Goal: Obtain resource: Download file/media

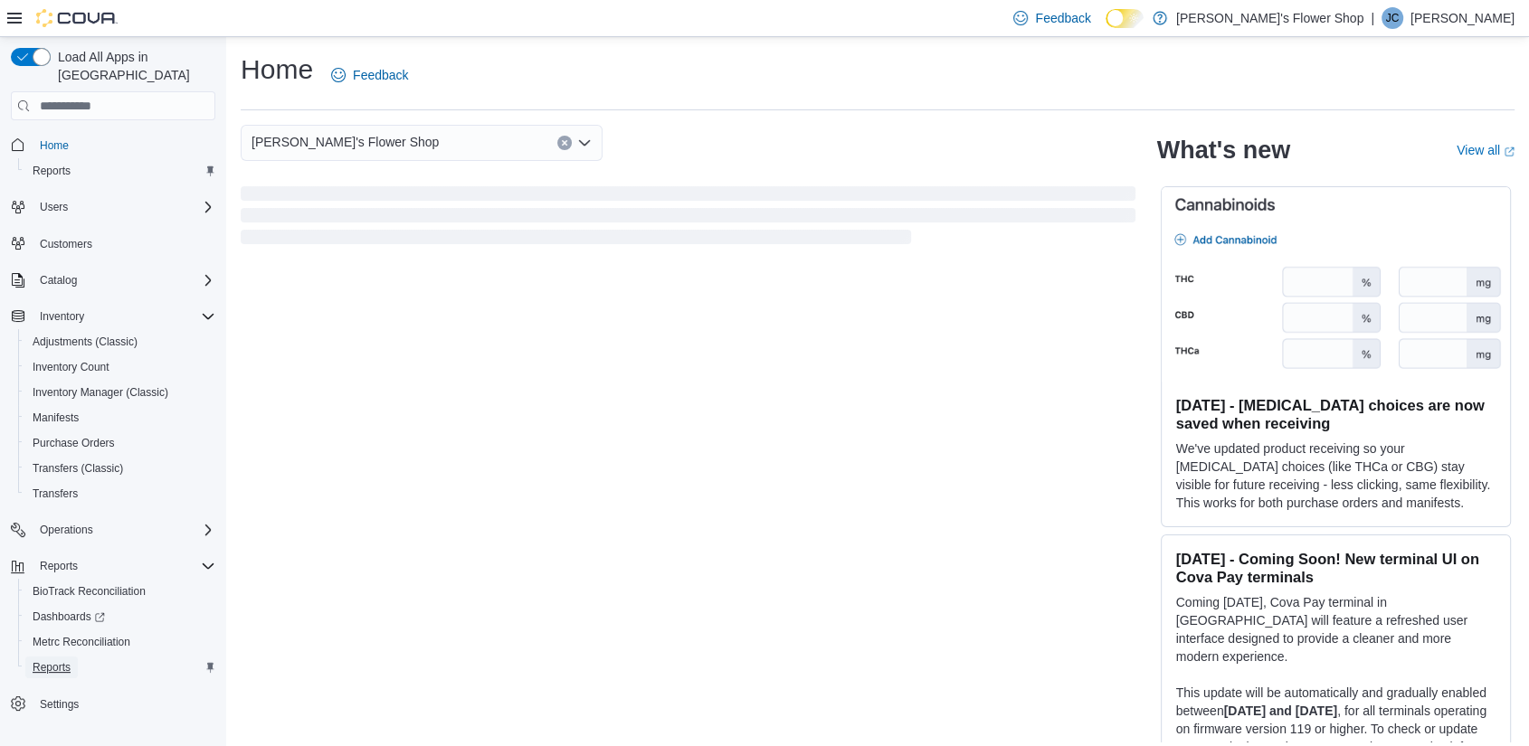
click at [51, 657] on span "Reports" at bounding box center [52, 668] width 38 height 22
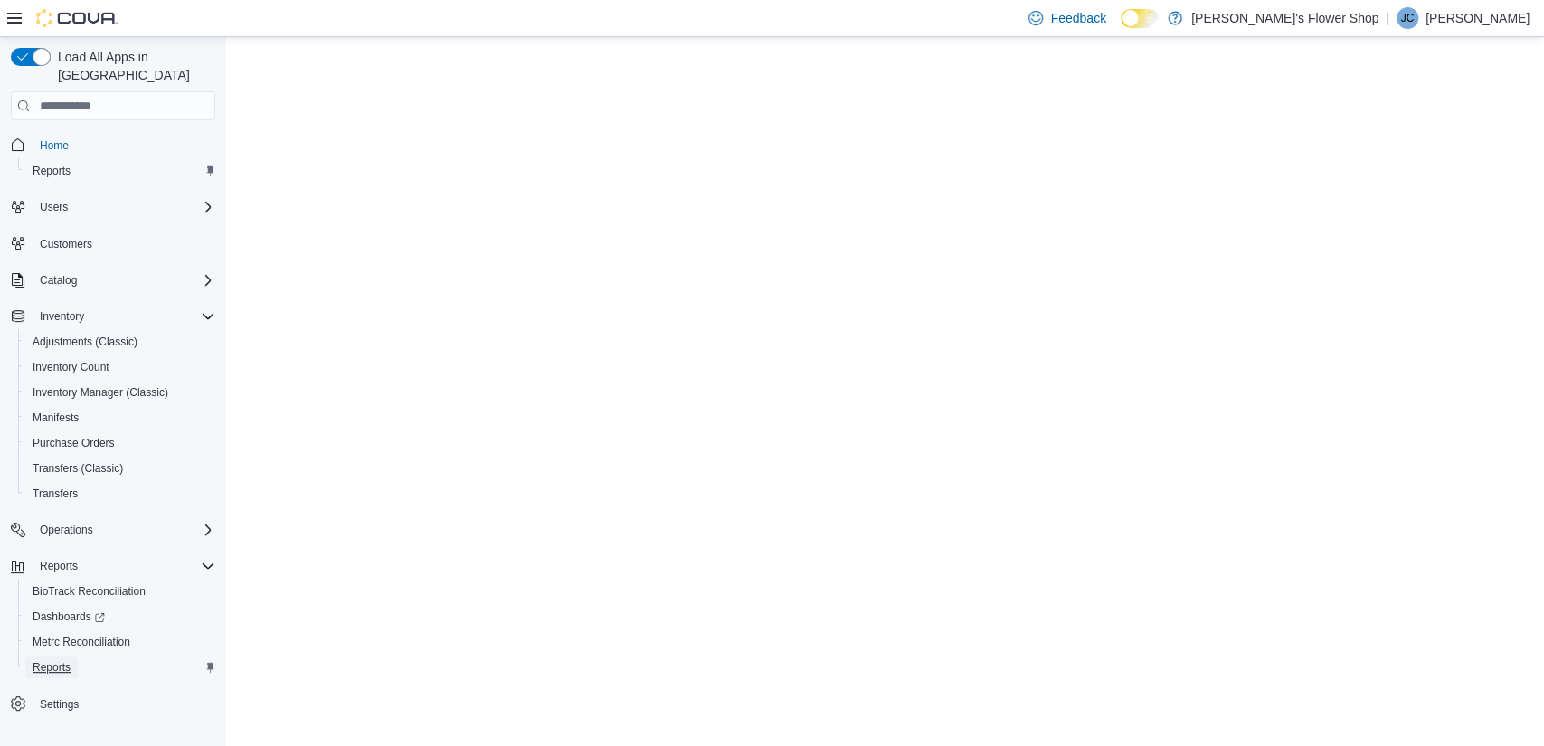
click at [57, 657] on span "Reports" at bounding box center [52, 668] width 38 height 22
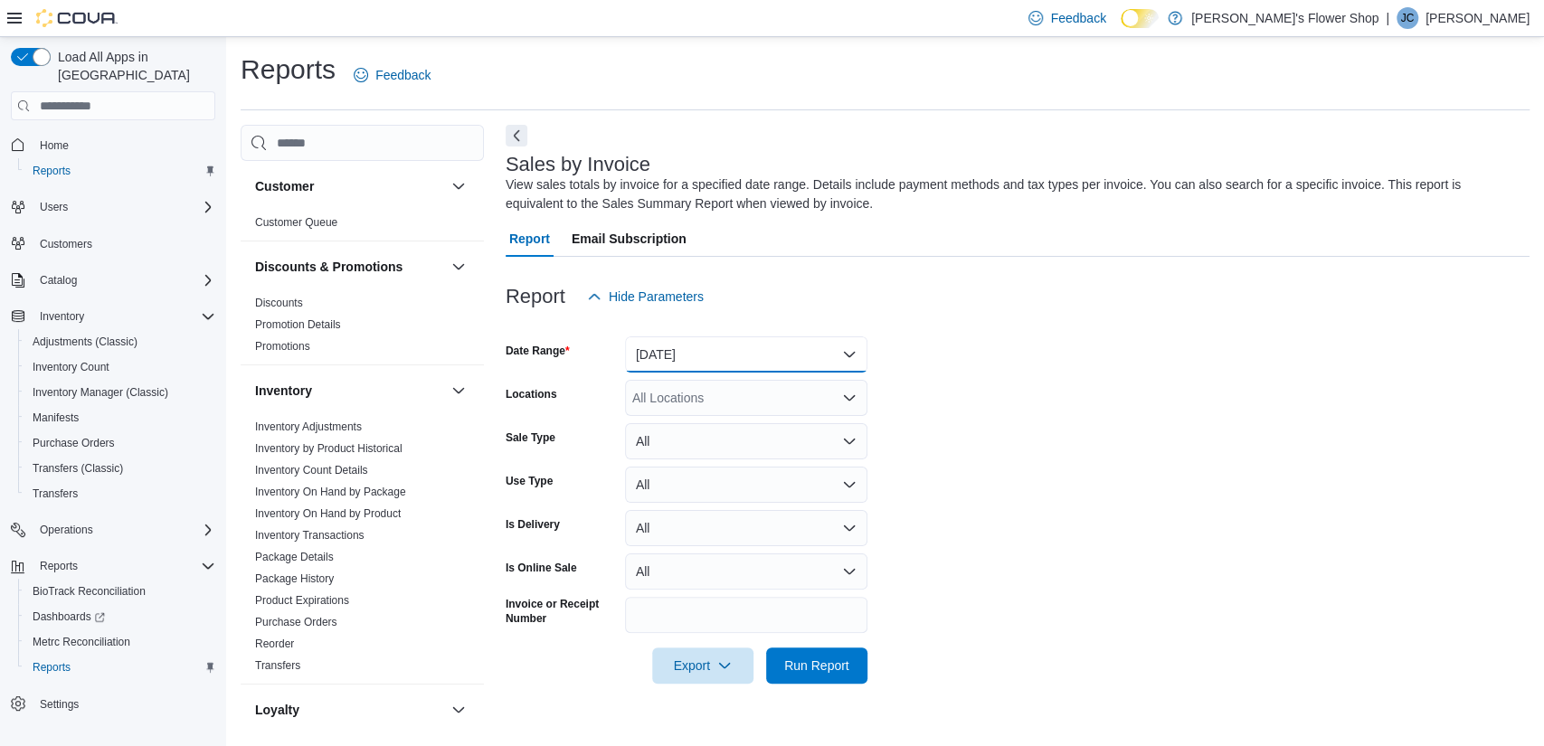
click at [770, 367] on button "[DATE]" at bounding box center [746, 355] width 242 height 36
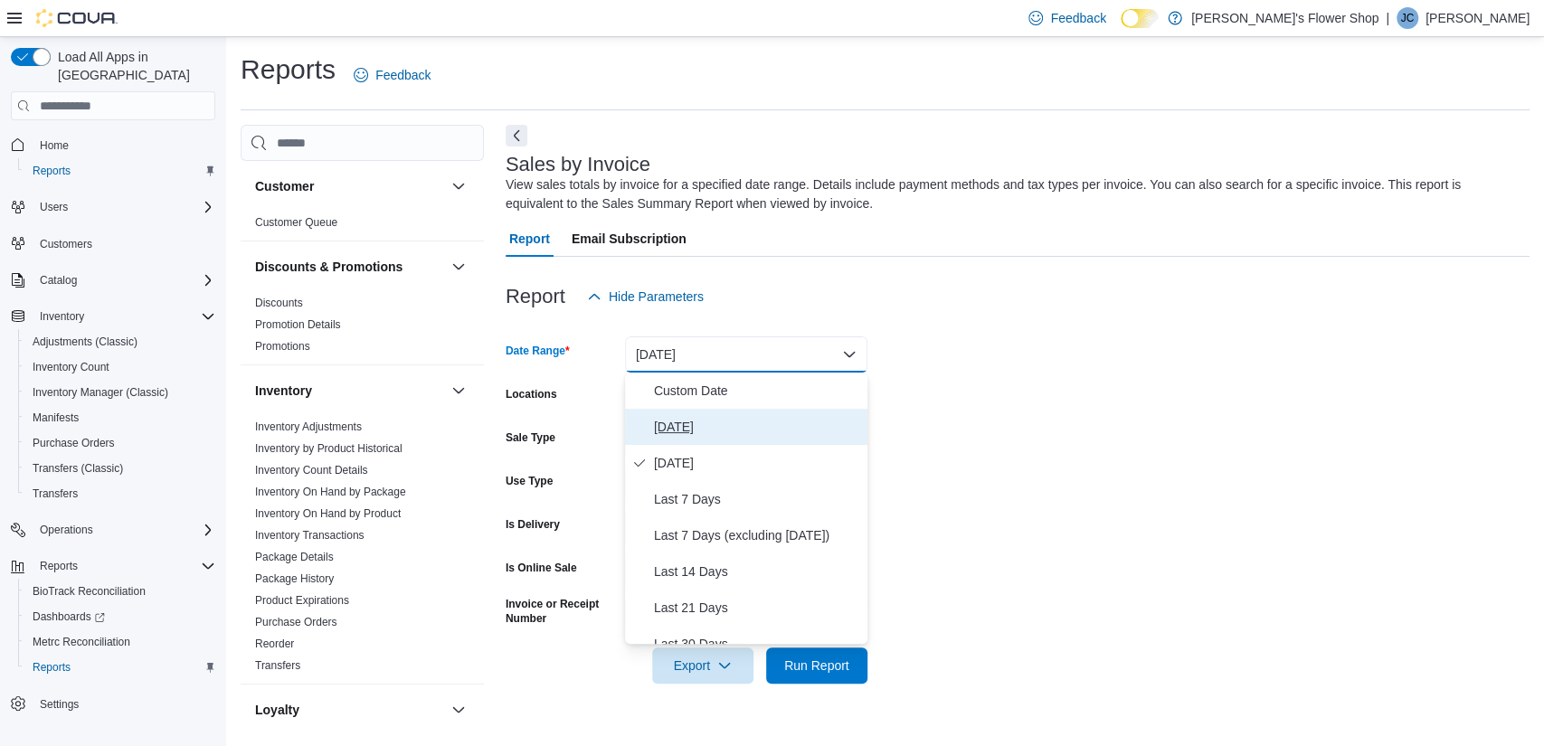
click at [689, 425] on span "[DATE]" at bounding box center [757, 427] width 206 height 22
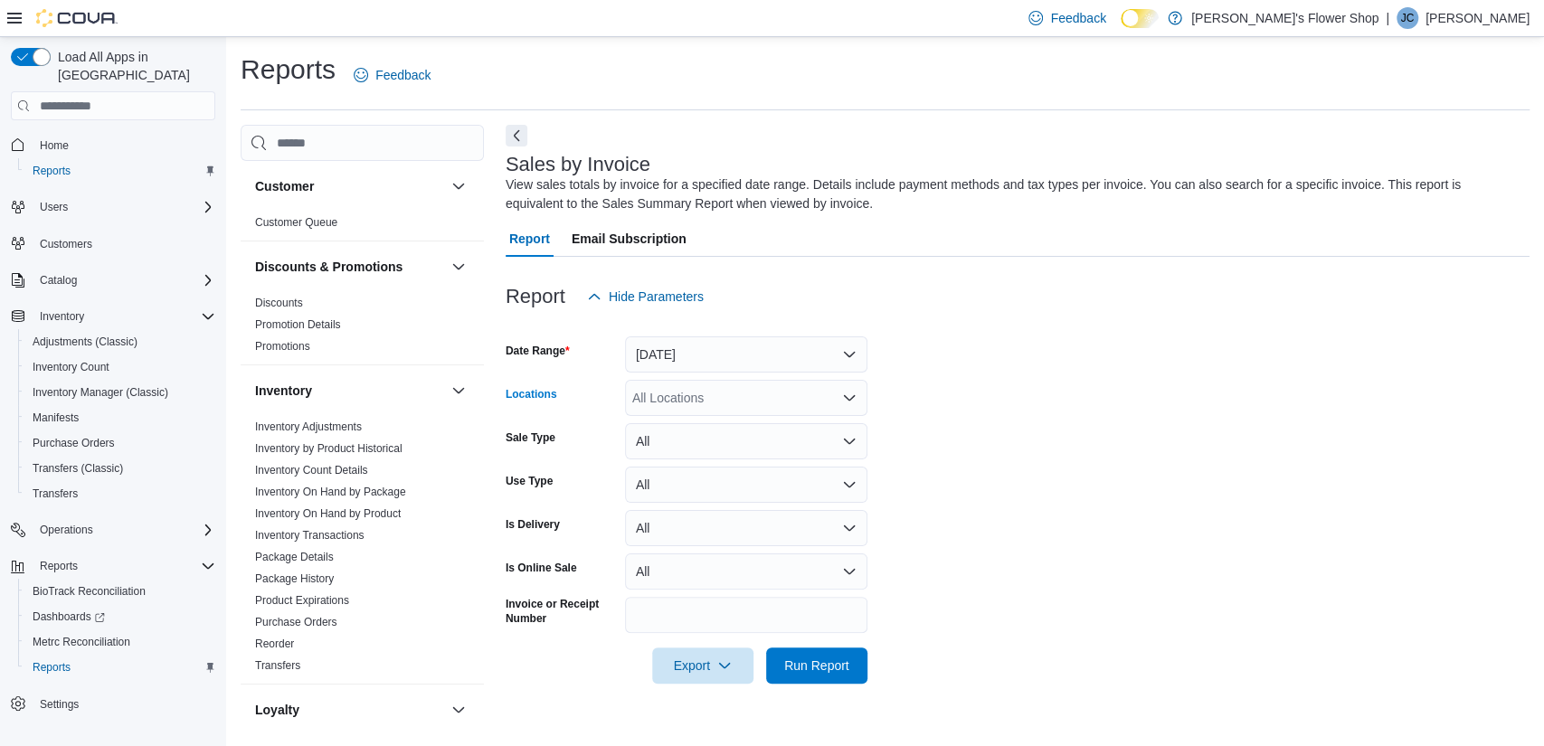
click at [724, 402] on div "All Locations" at bounding box center [746, 398] width 242 height 36
click at [715, 428] on span "[PERSON_NAME]'s Flower Shop" at bounding box center [748, 429] width 187 height 18
click at [715, 428] on span "299 [PERSON_NAME]" at bounding box center [728, 429] width 128 height 18
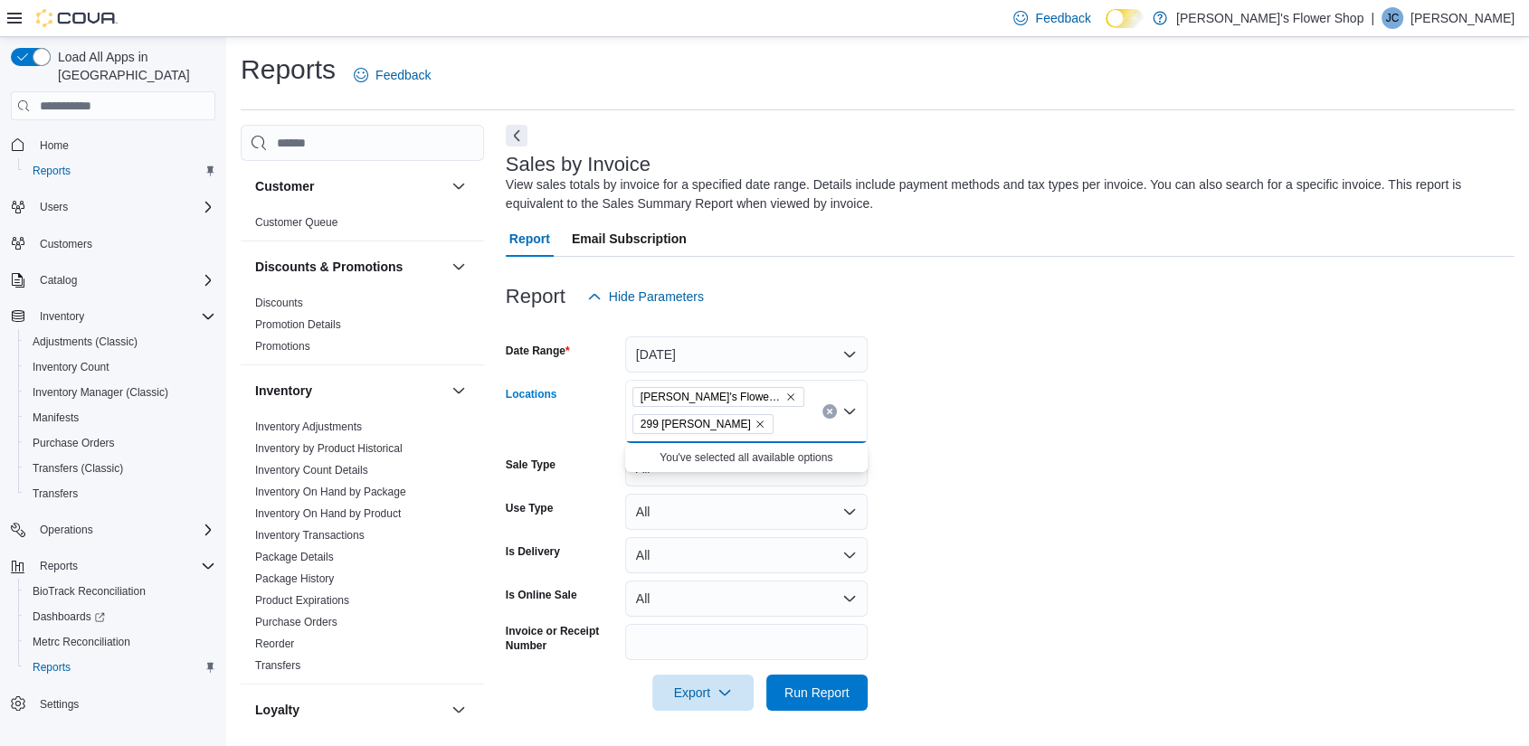
click at [1046, 618] on form "Date Range [DATE] Locations [PERSON_NAME]'s Flower Shop 299 [PERSON_NAME] Combo…" at bounding box center [1010, 513] width 1009 height 396
click at [818, 691] on span "Run Report" at bounding box center [816, 692] width 65 height 18
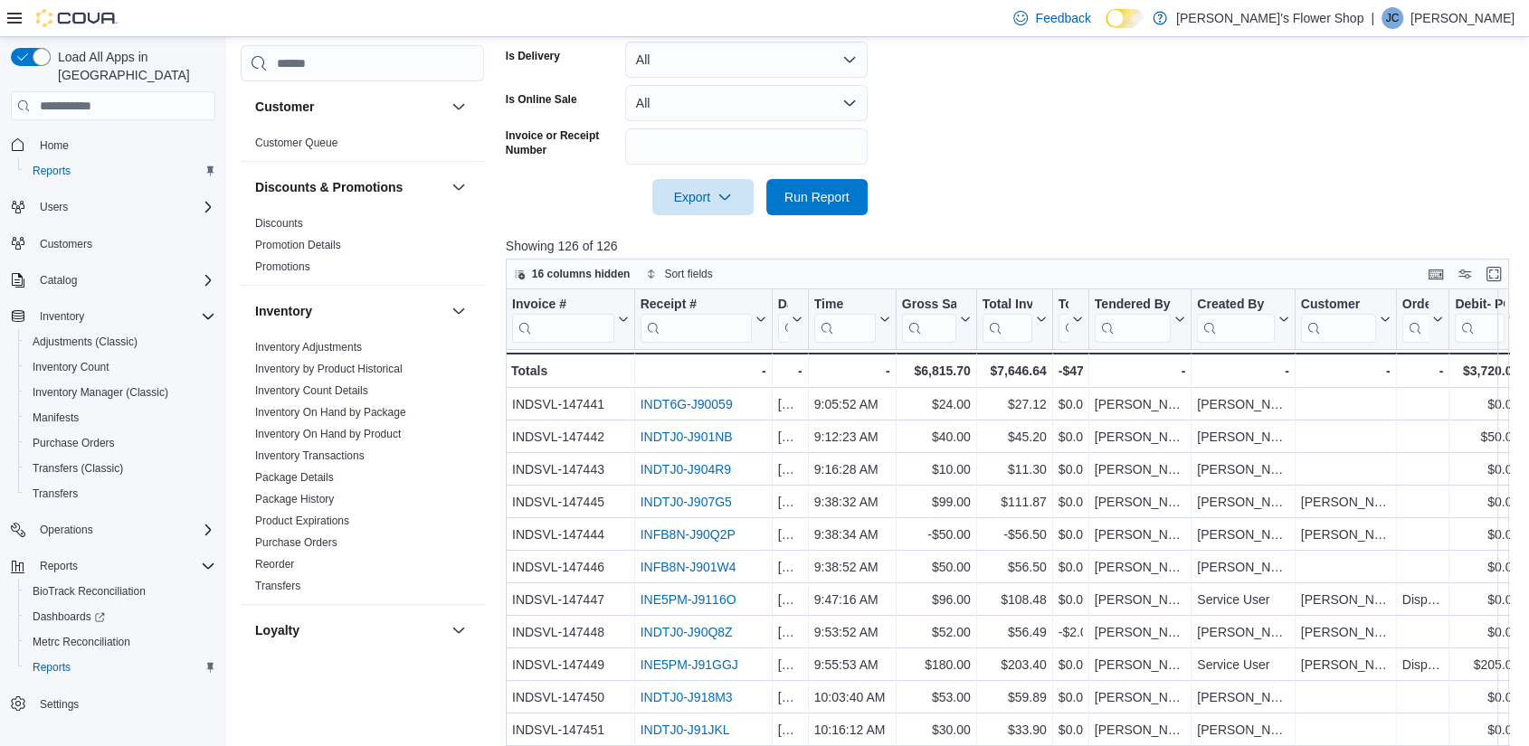
scroll to position [620, 0]
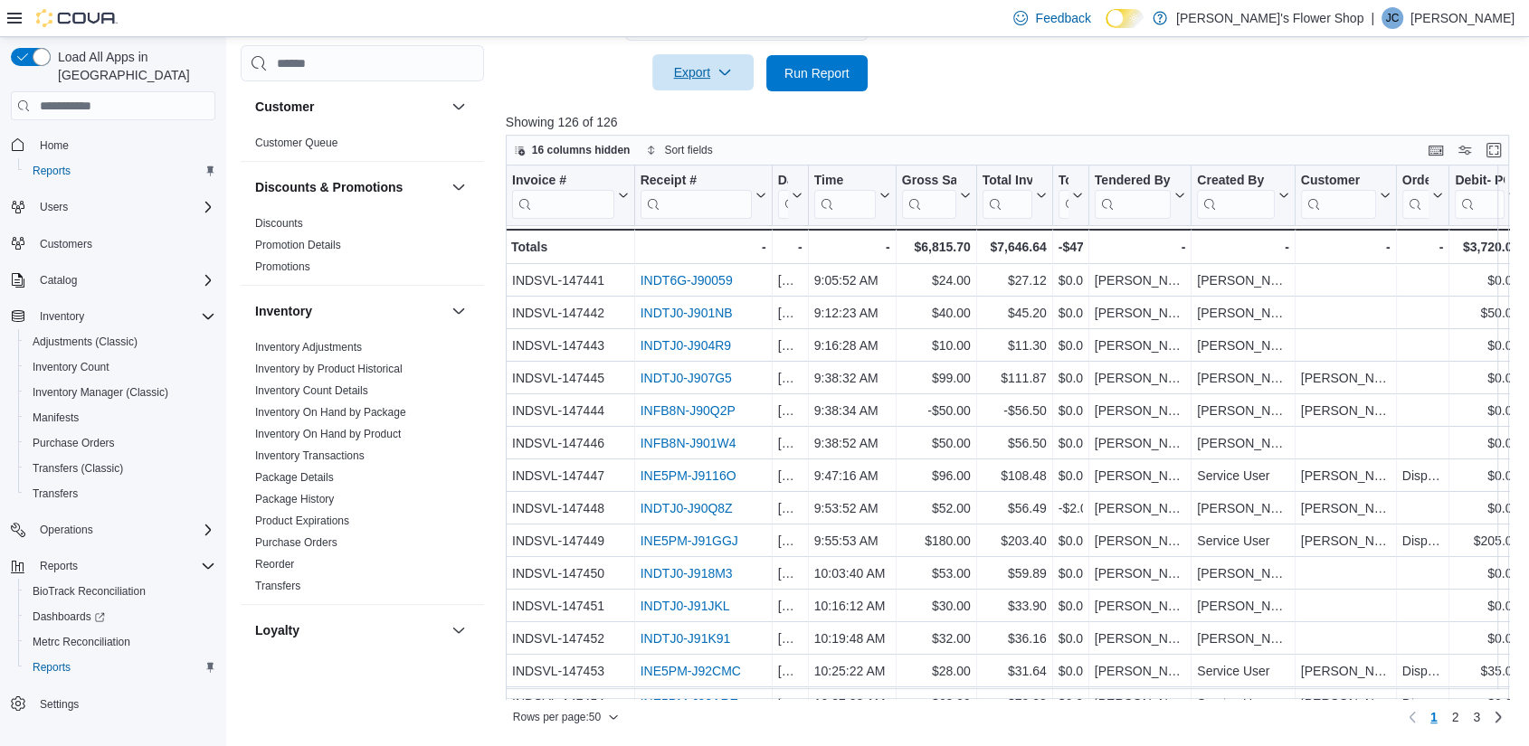
click at [706, 85] on span "Export" at bounding box center [703, 72] width 80 height 36
click at [706, 110] on span "Export to Excel" at bounding box center [705, 109] width 81 height 14
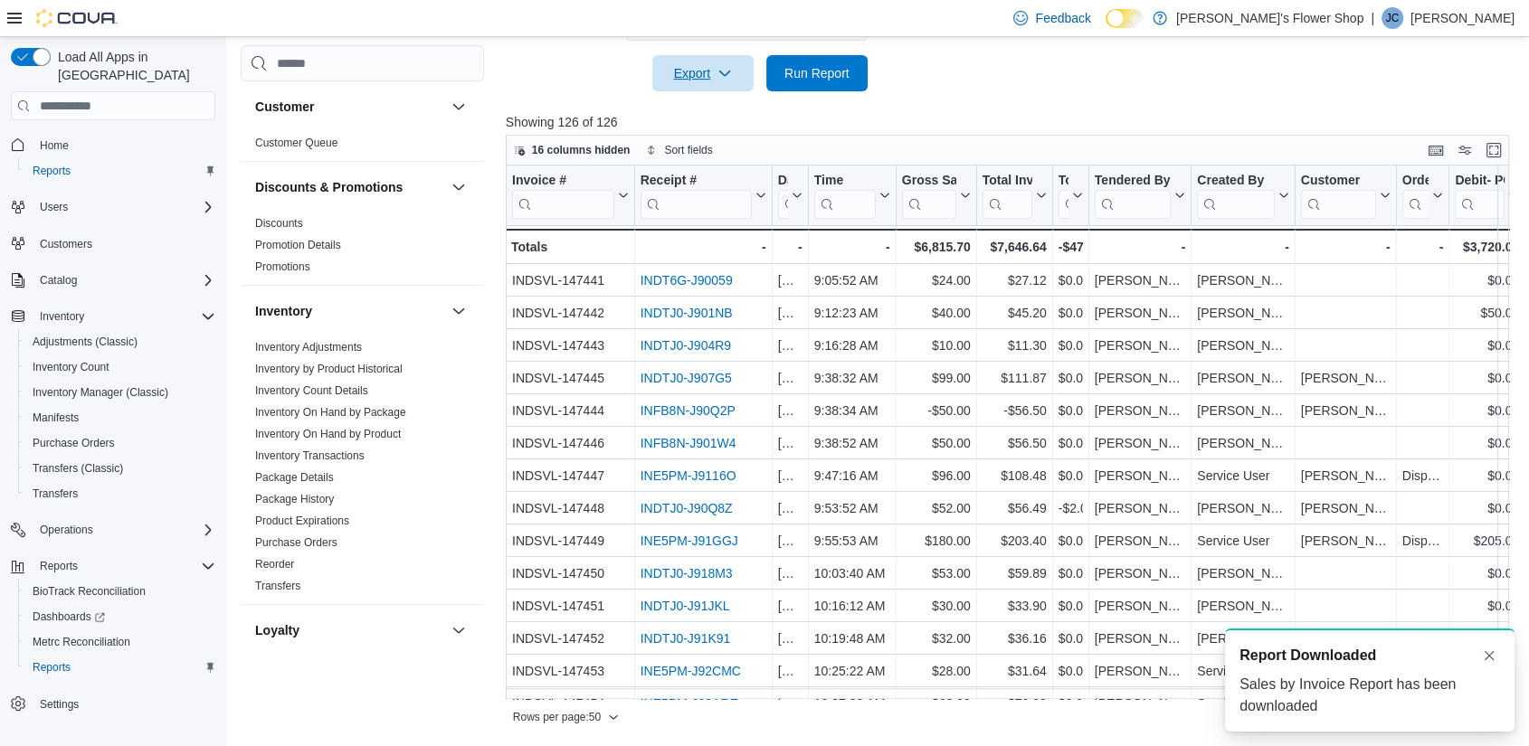
scroll to position [0, 0]
